Goal: Find specific page/section: Find specific page/section

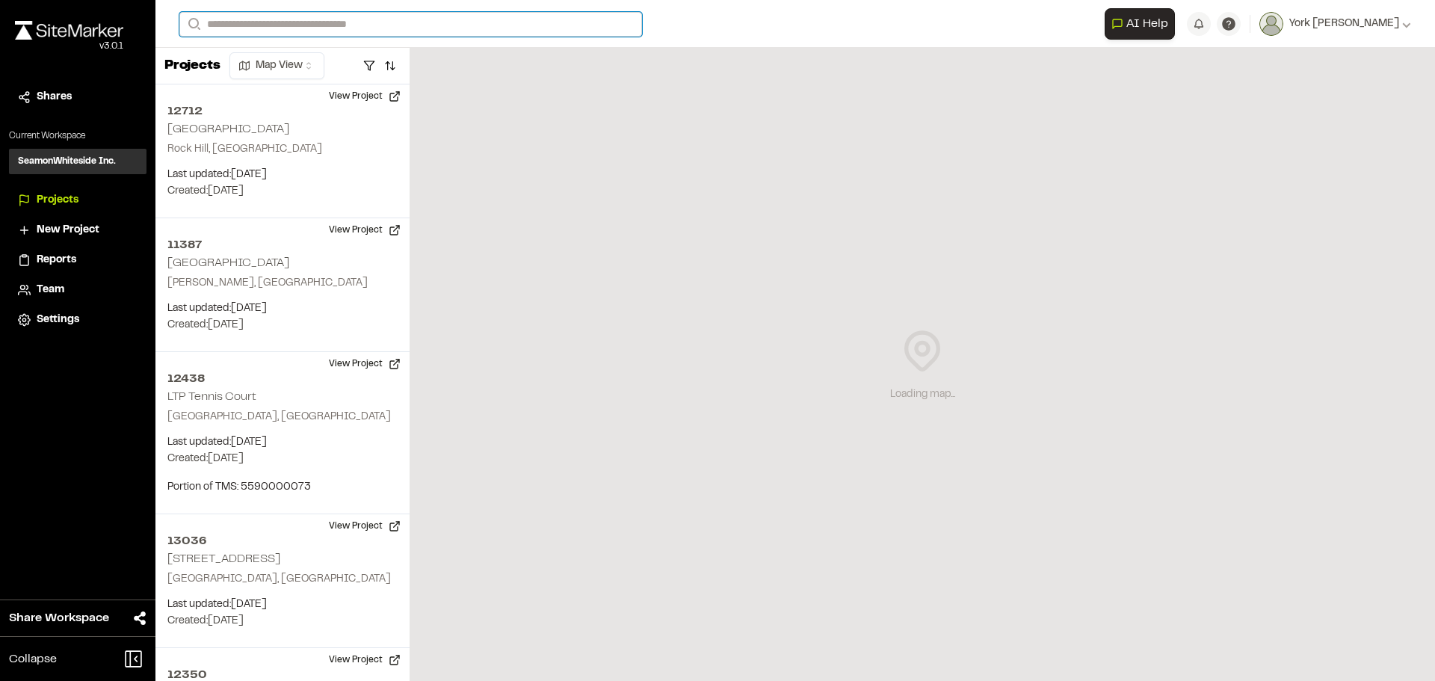
click at [250, 15] on input "Search" at bounding box center [410, 24] width 463 height 25
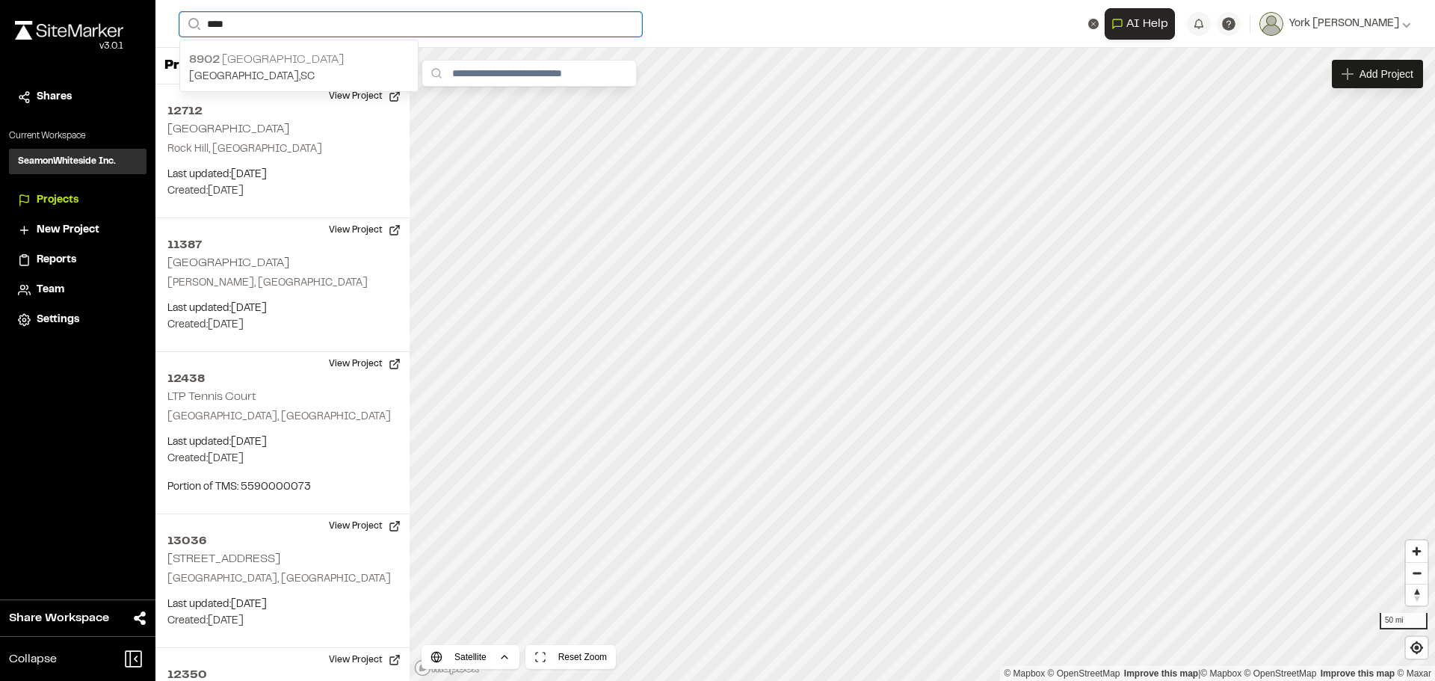
type input "****"
click at [336, 64] on p "8902 [GEOGRAPHIC_DATA]" at bounding box center [299, 60] width 220 height 18
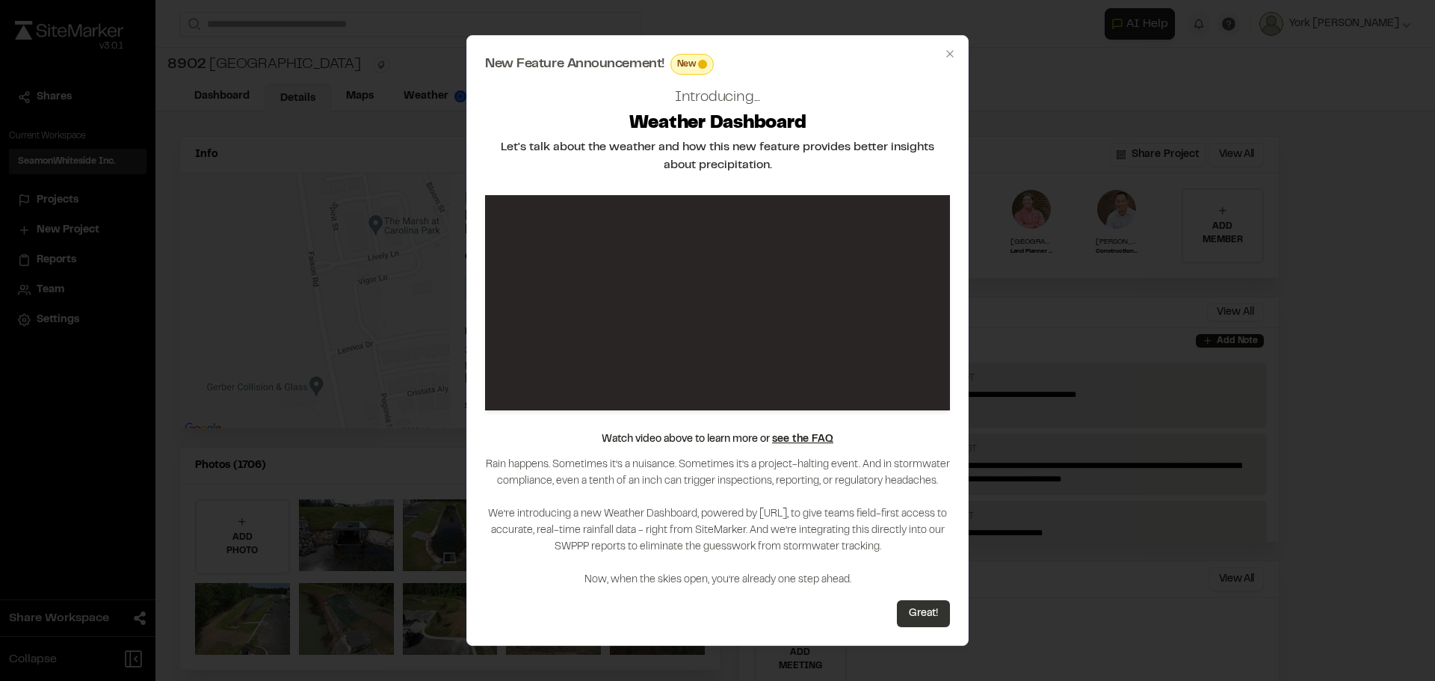
click at [919, 625] on button "Great!" at bounding box center [923, 613] width 53 height 27
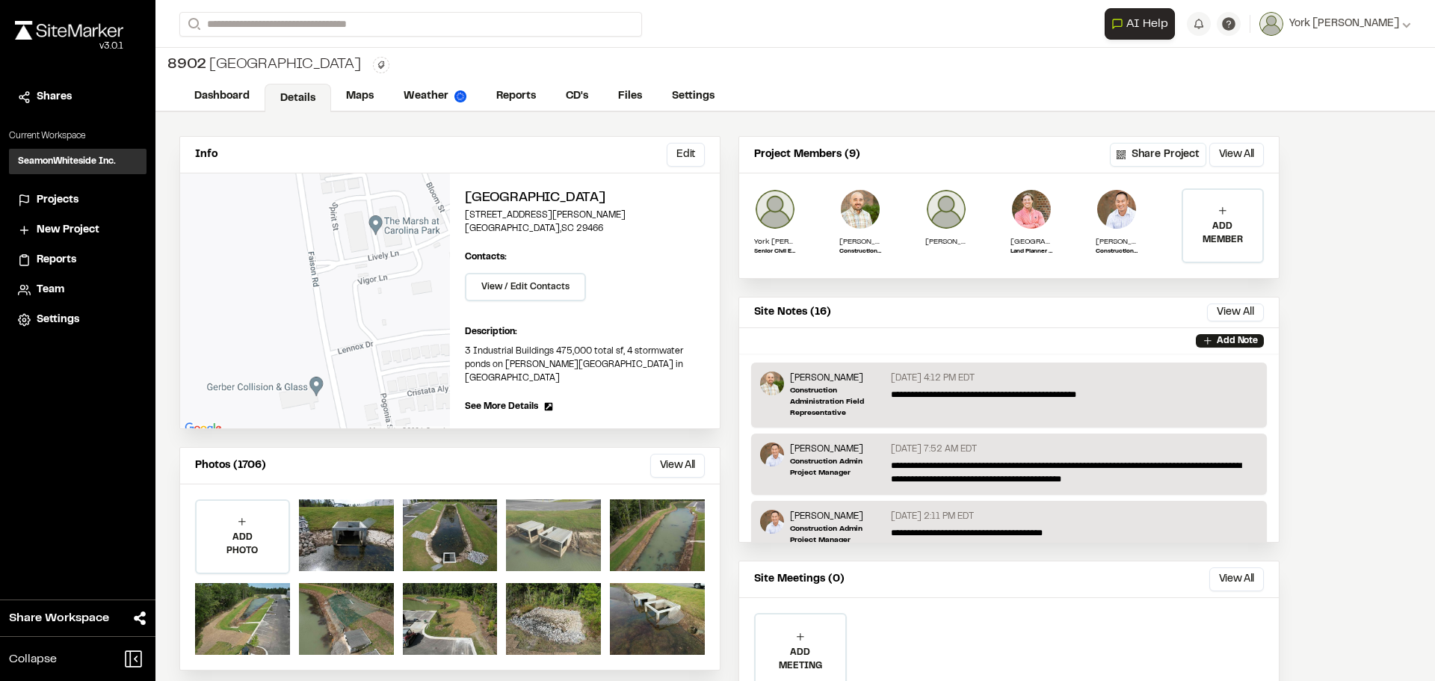
click at [563, 521] on div at bounding box center [553, 535] width 95 height 72
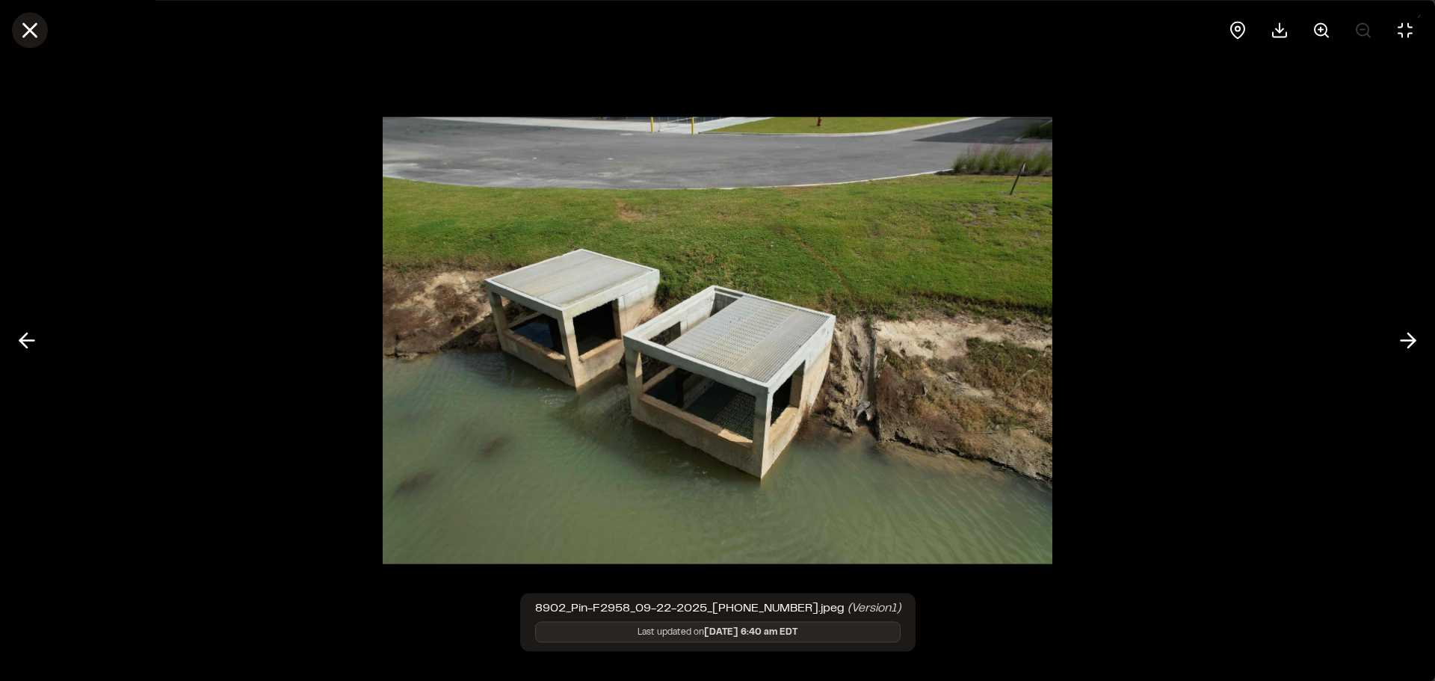
click at [31, 29] on line at bounding box center [30, 30] width 13 height 13
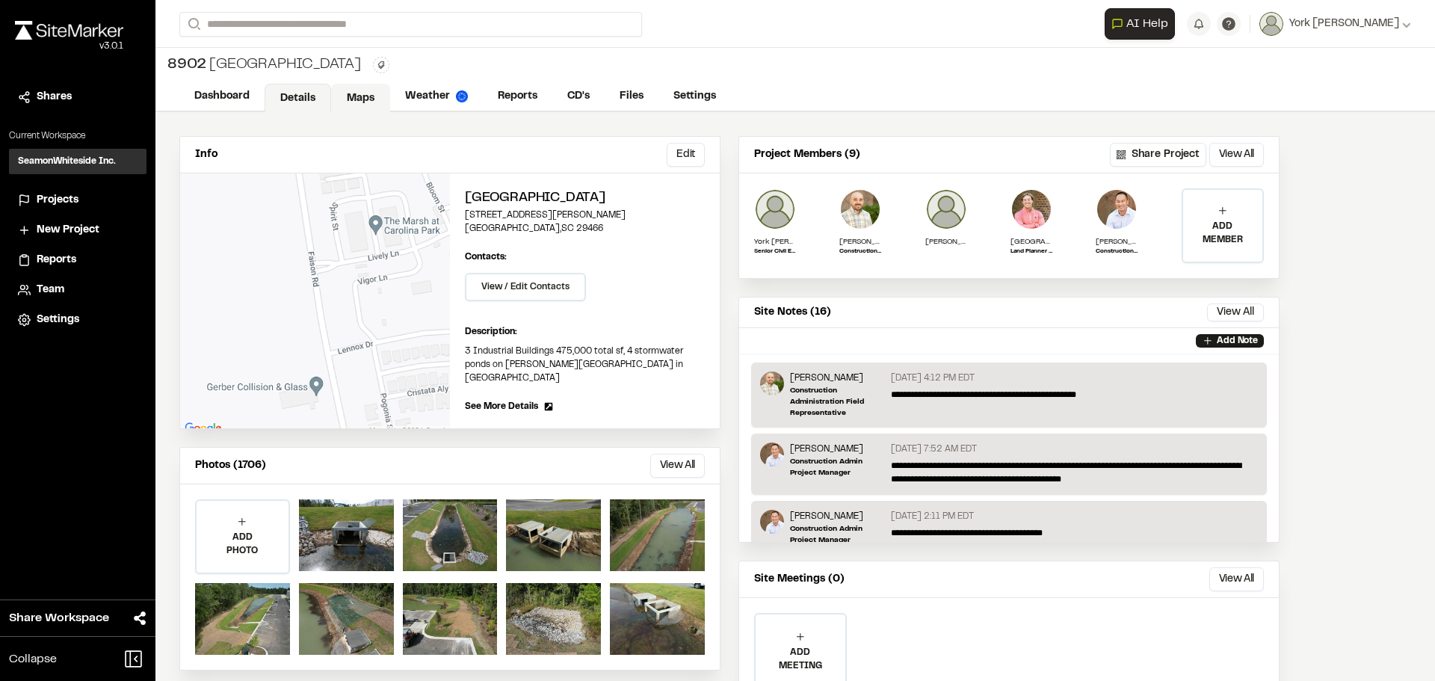
click at [353, 94] on link "Maps" at bounding box center [360, 98] width 59 height 28
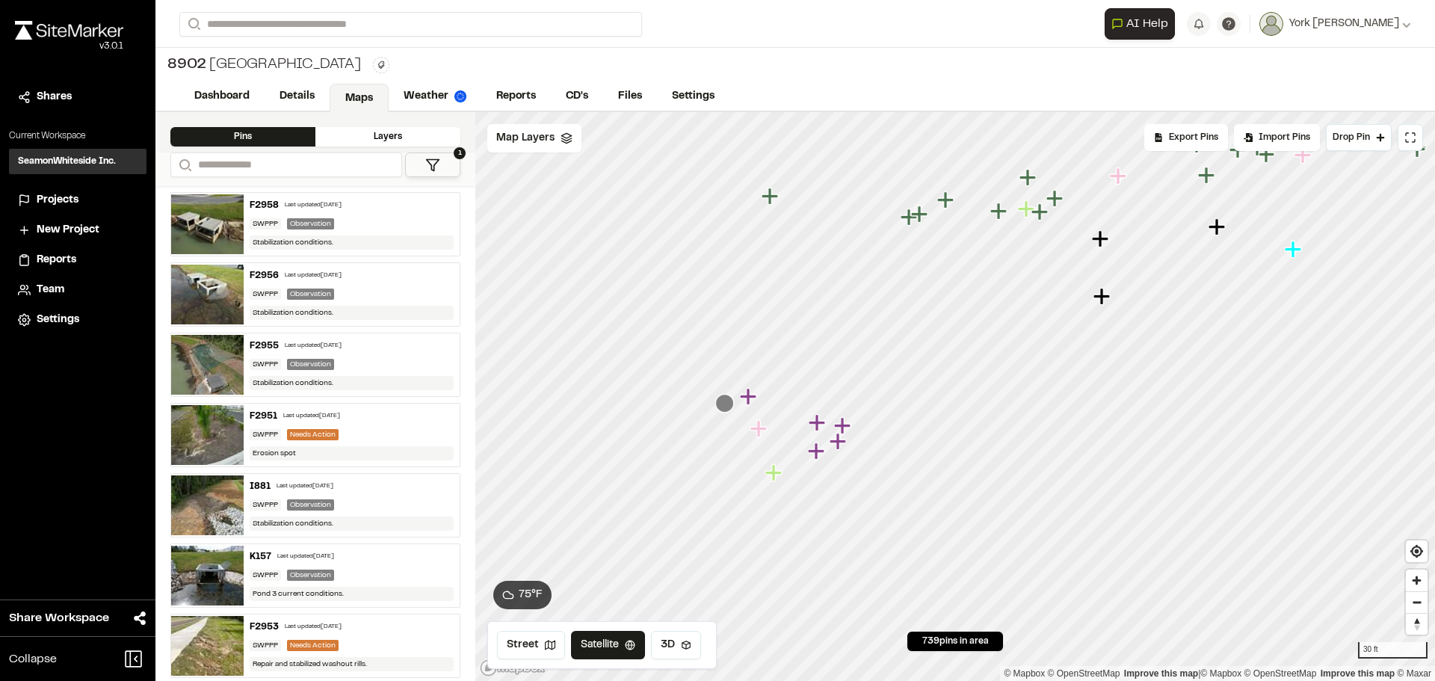
click at [726, 406] on icon "Map marker" at bounding box center [724, 403] width 19 height 19
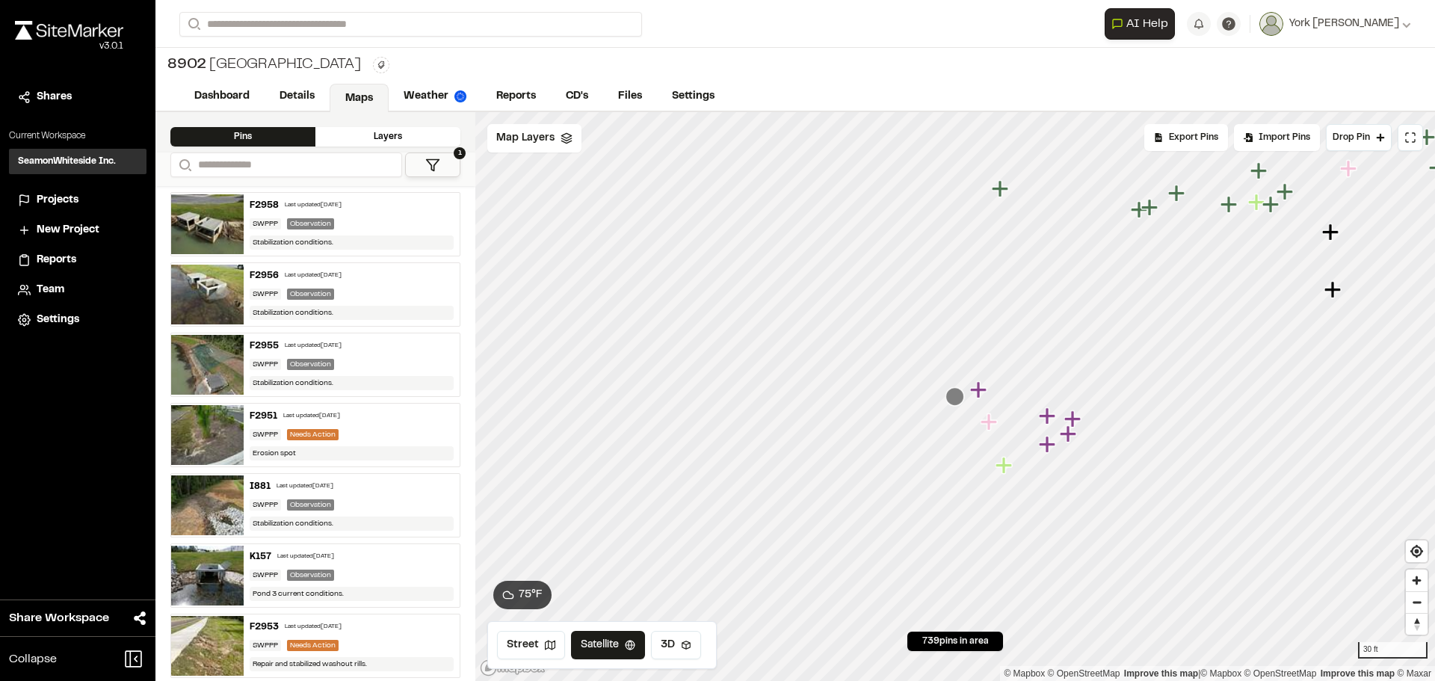
click at [992, 427] on icon "Map marker" at bounding box center [989, 421] width 19 height 19
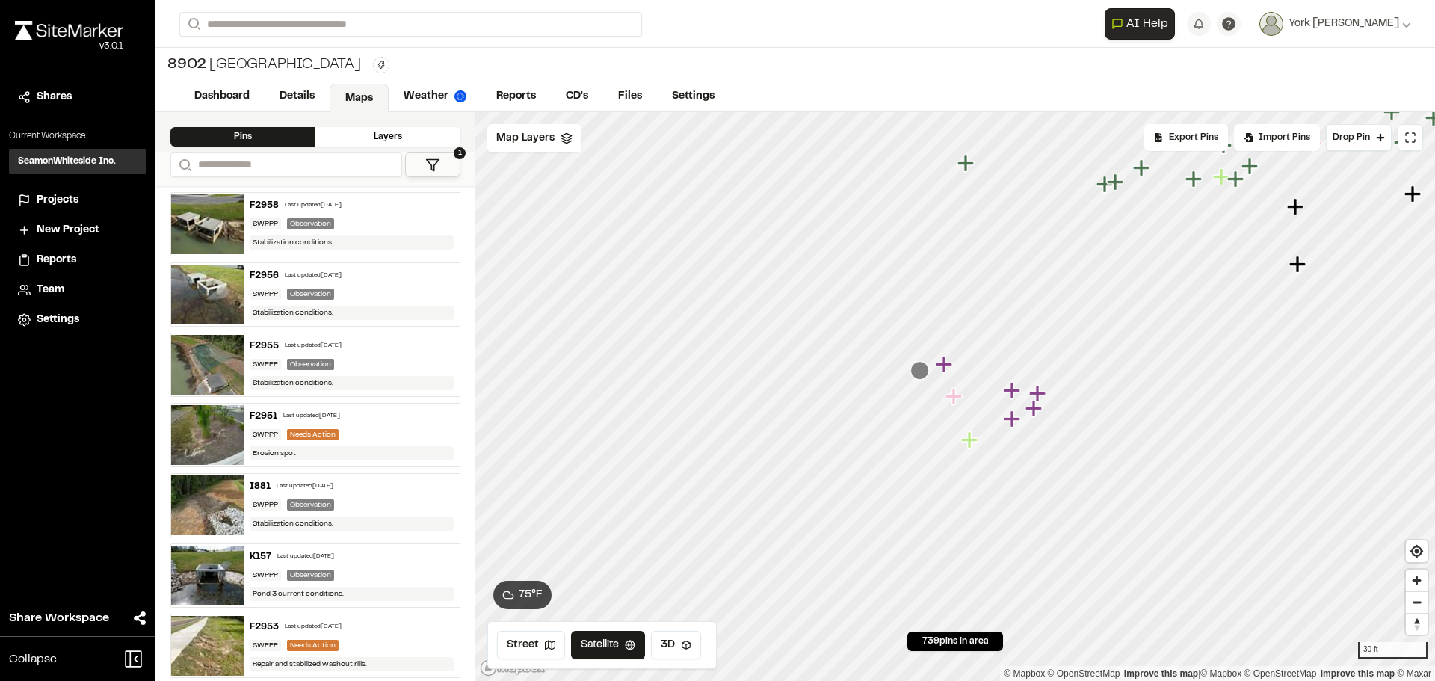
click at [1012, 421] on icon "Map marker" at bounding box center [1012, 418] width 16 height 16
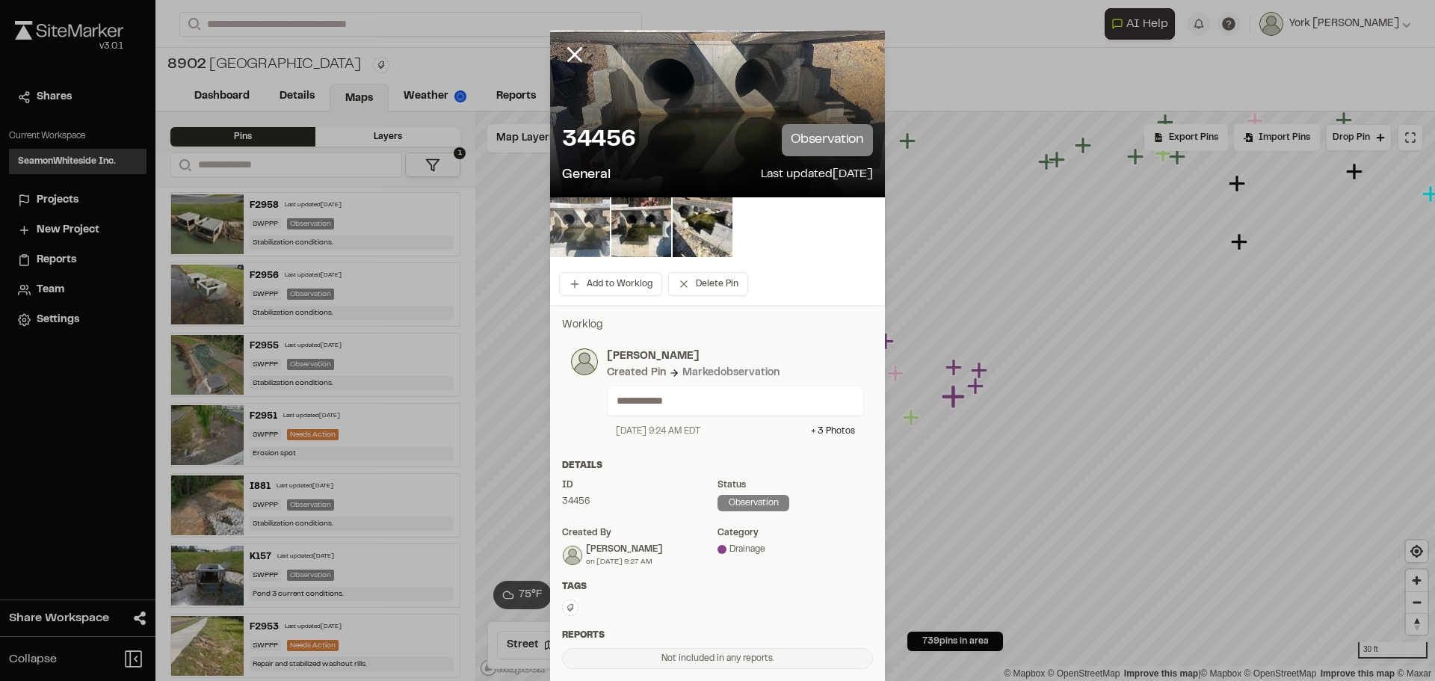
click at [577, 234] on img at bounding box center [580, 227] width 60 height 60
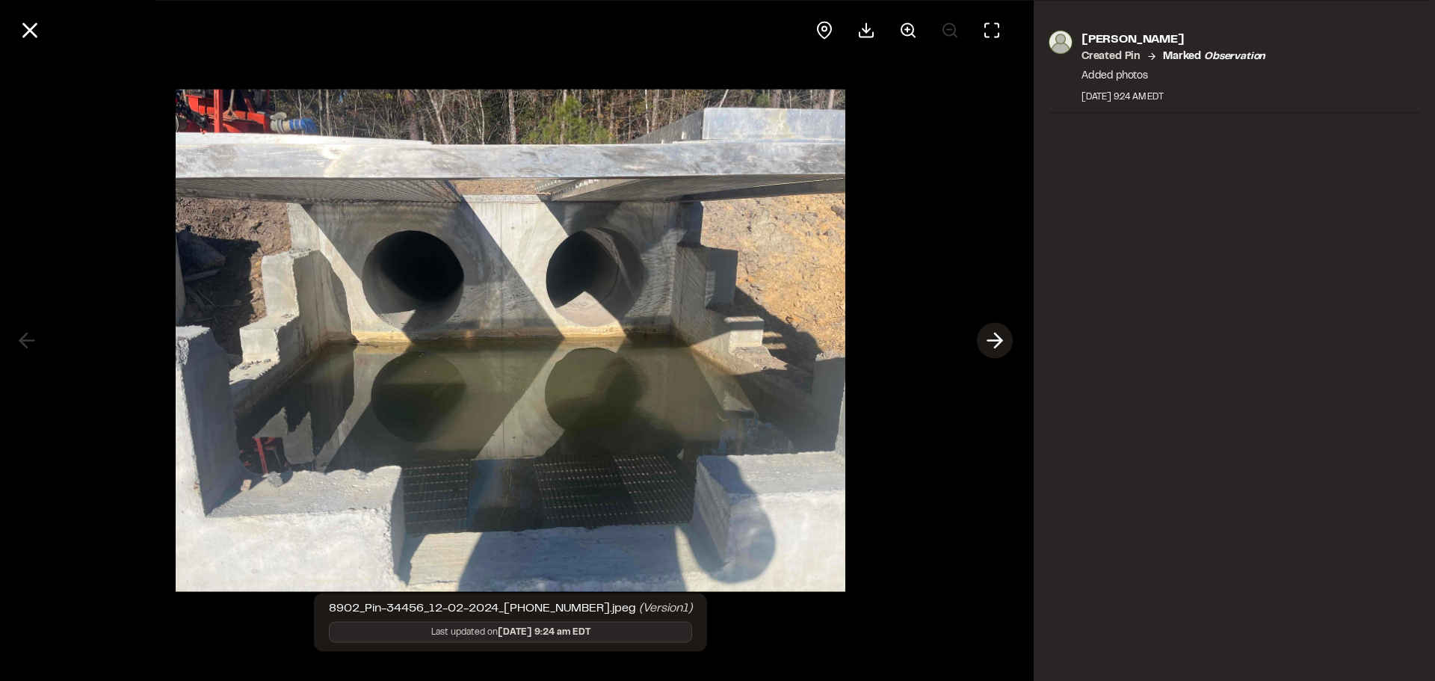
click at [996, 336] on polyline at bounding box center [998, 340] width 7 height 14
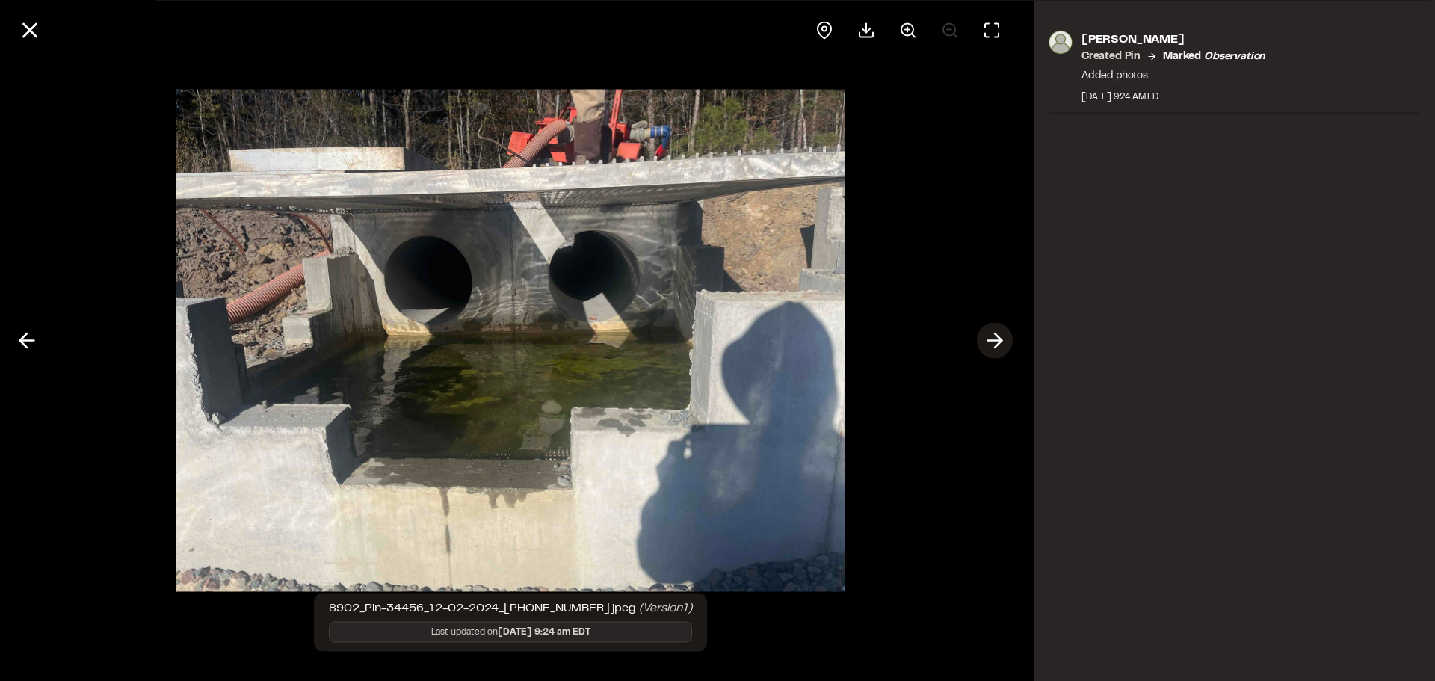
click at [997, 337] on polyline at bounding box center [998, 340] width 7 height 14
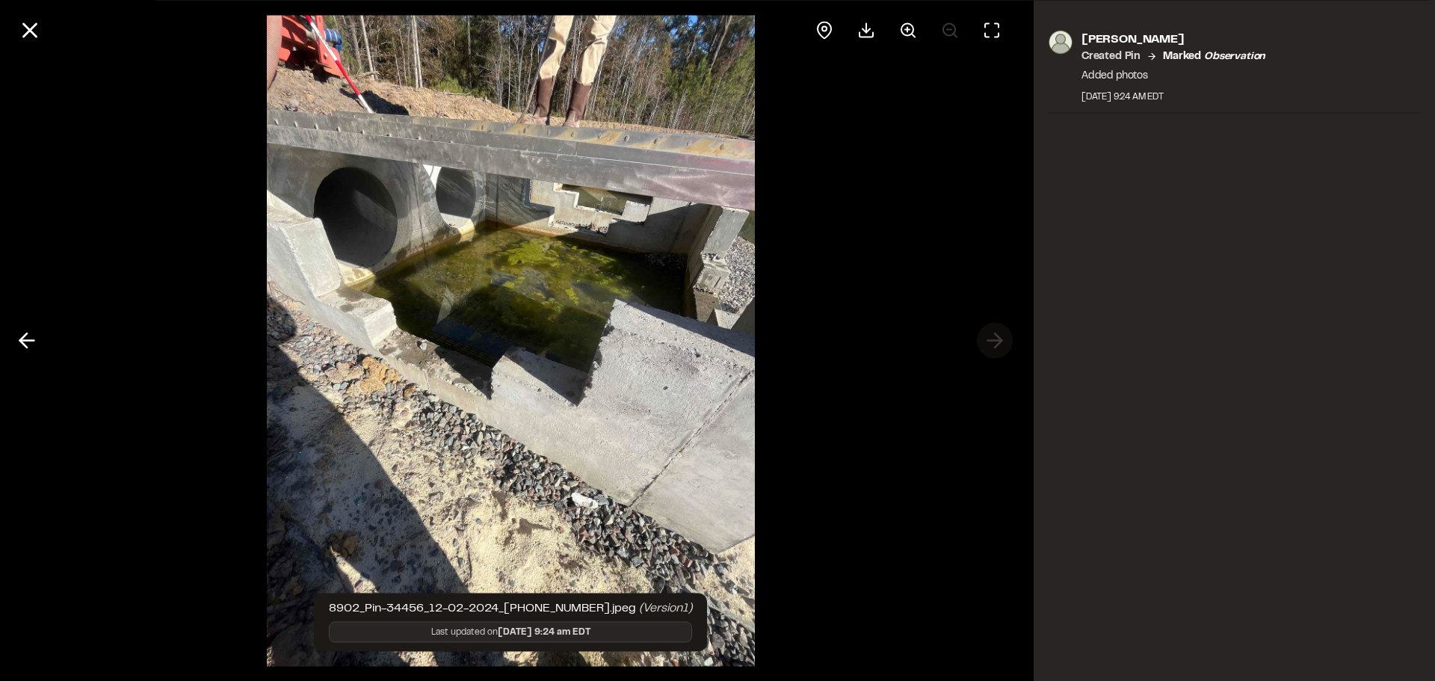
click at [997, 337] on div at bounding box center [510, 340] width 1021 height 681
